Goal: Check status: Check status

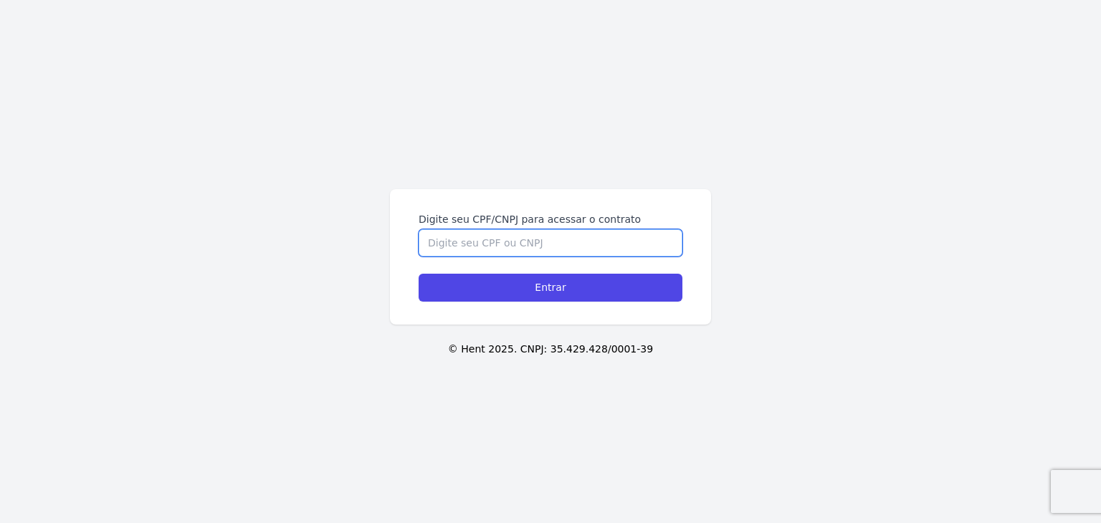
click at [459, 245] on input "Digite seu CPF/CNPJ para acessar o contrato" at bounding box center [551, 242] width 264 height 27
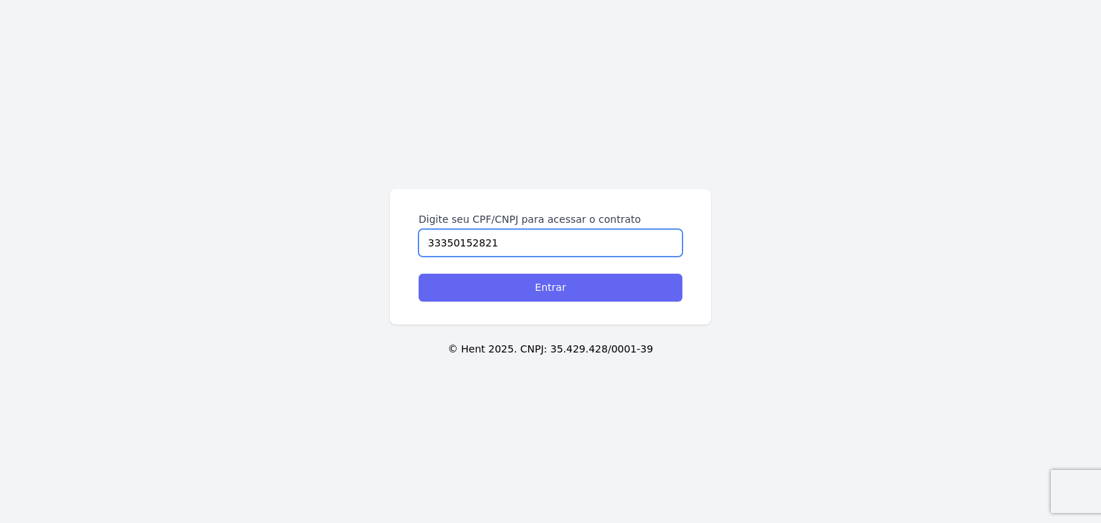
type input "33350152821"
click at [493, 280] on input "Entrar" at bounding box center [551, 288] width 264 height 28
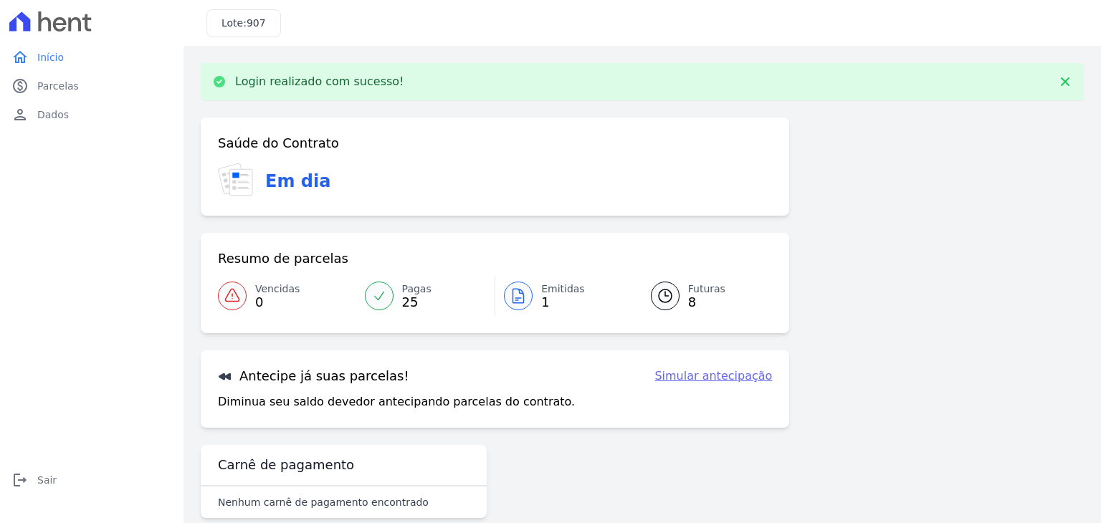
scroll to position [23, 0]
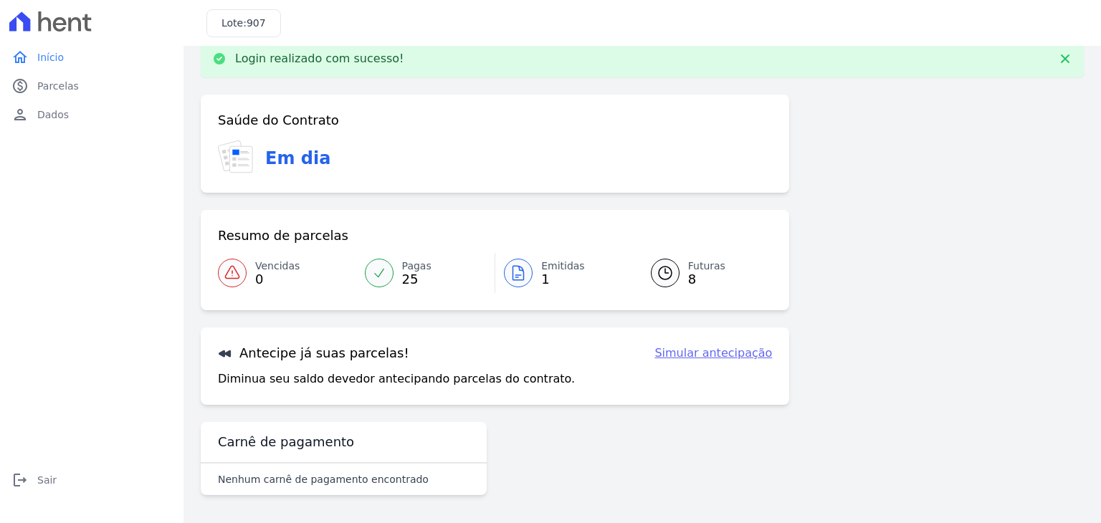
click at [669, 285] on link "Futuras 8" at bounding box center [703, 273] width 139 height 40
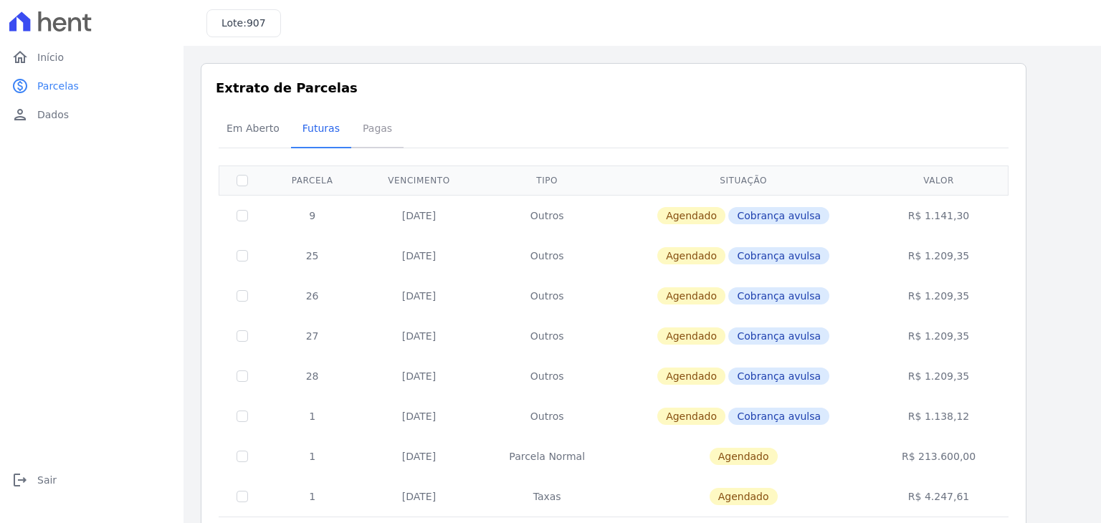
click at [366, 135] on span "Pagas" at bounding box center [377, 128] width 47 height 29
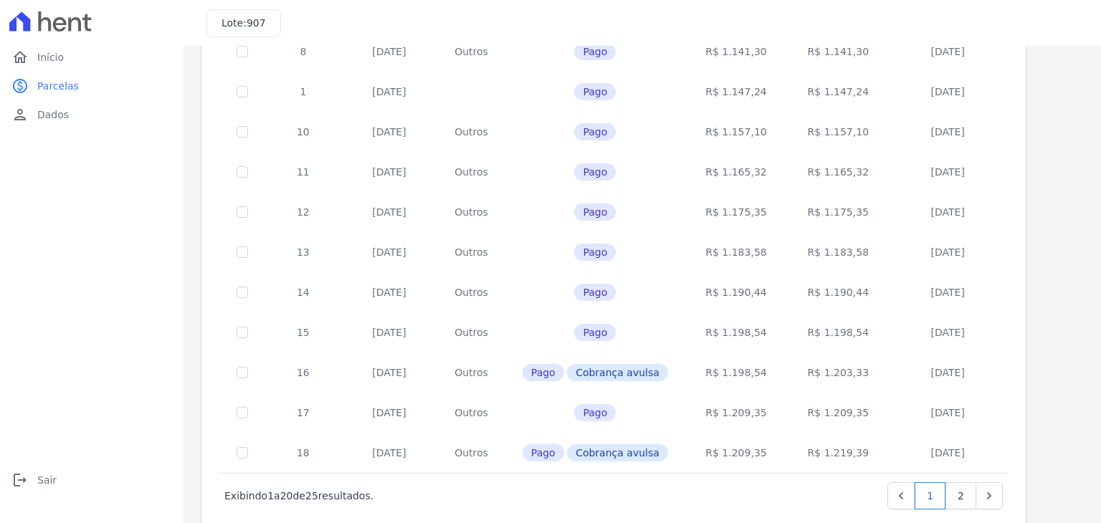
scroll to position [556, 0]
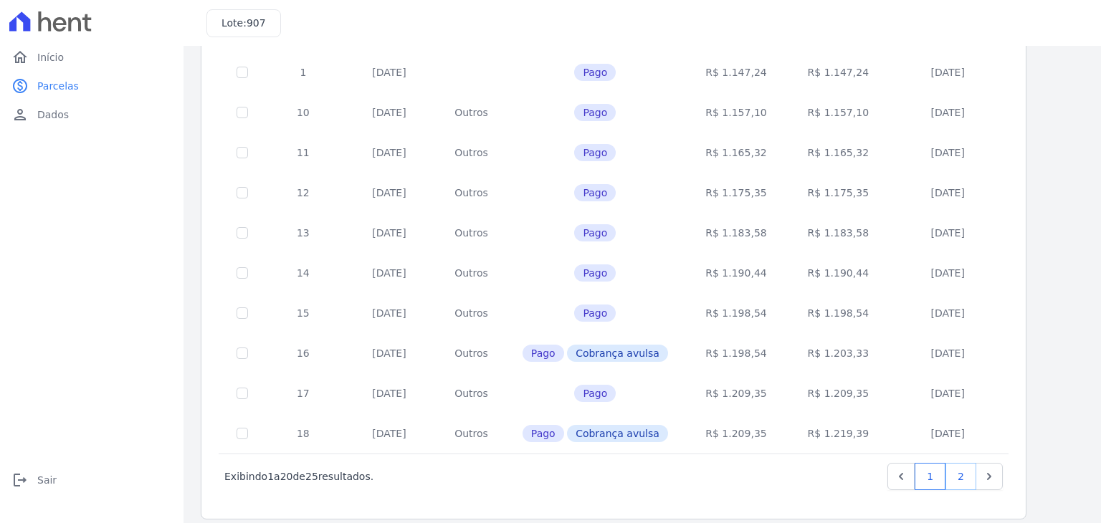
click at [963, 463] on link "2" at bounding box center [960, 476] width 31 height 27
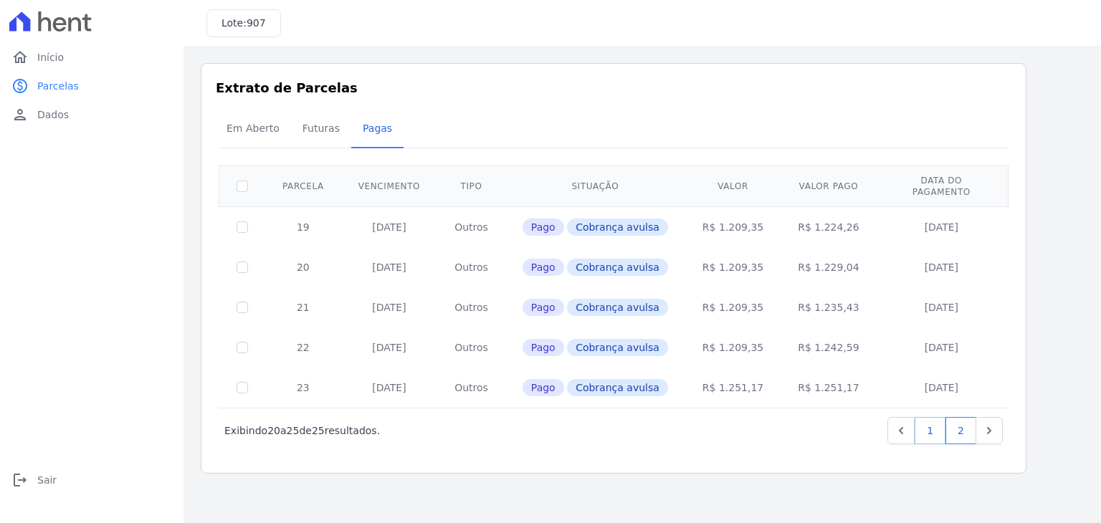
click at [924, 428] on link "1" at bounding box center [930, 430] width 31 height 27
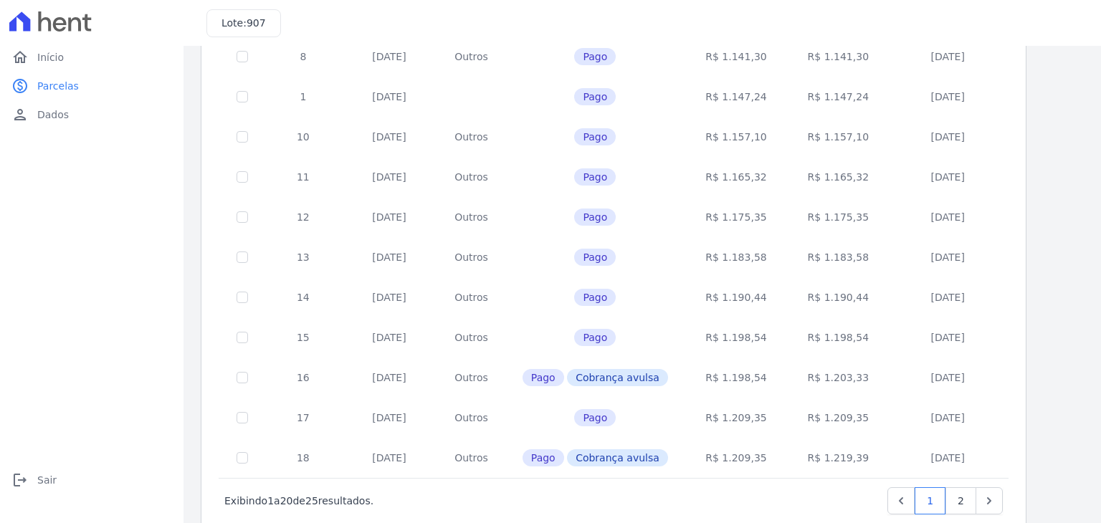
scroll to position [556, 0]
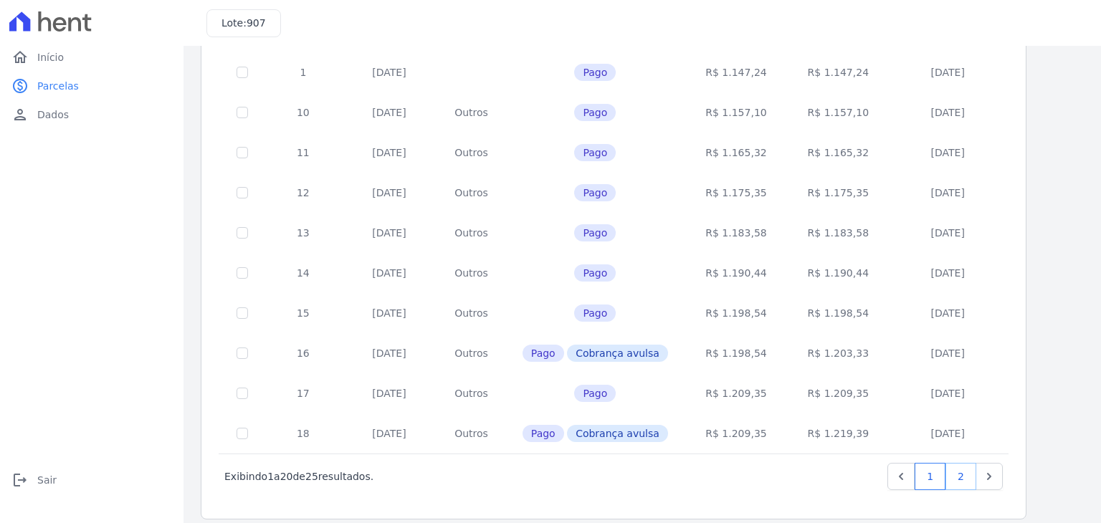
click at [964, 465] on link "2" at bounding box center [960, 476] width 31 height 27
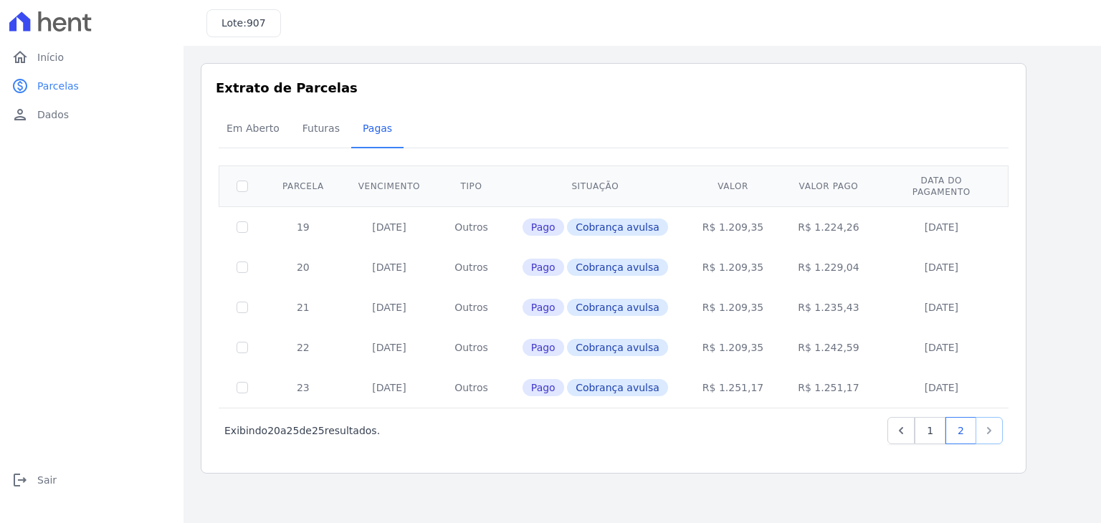
click at [989, 424] on icon "Next" at bounding box center [989, 431] width 14 height 14
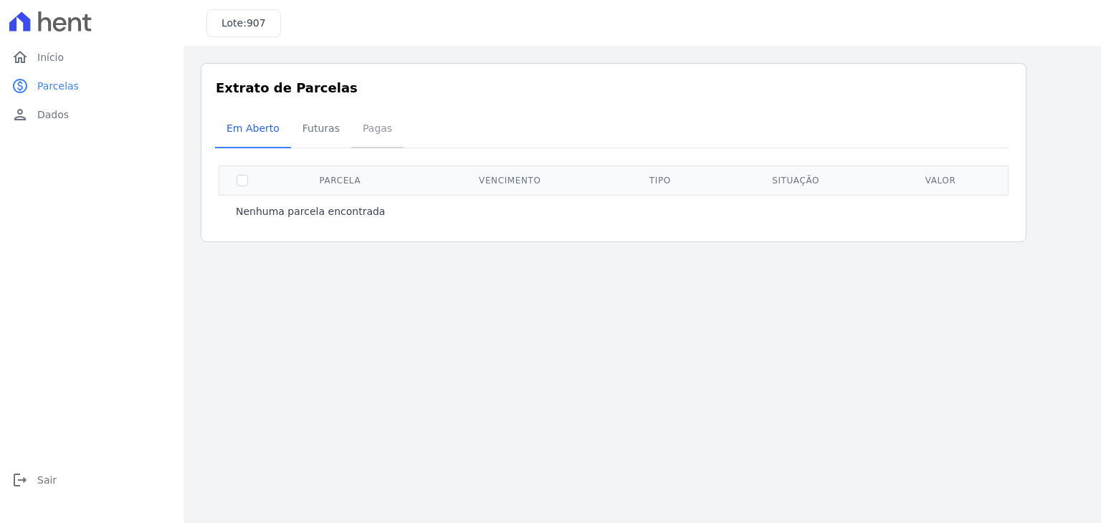
click at [356, 124] on span "Pagas" at bounding box center [377, 128] width 47 height 29
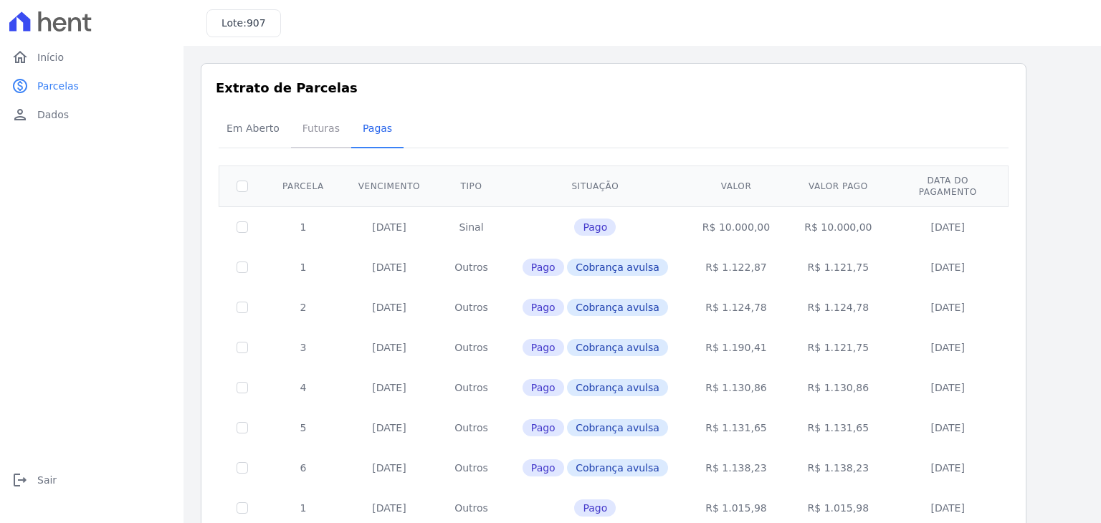
click at [322, 130] on span "Futuras" at bounding box center [321, 128] width 54 height 29
